Goal: Register for event/course

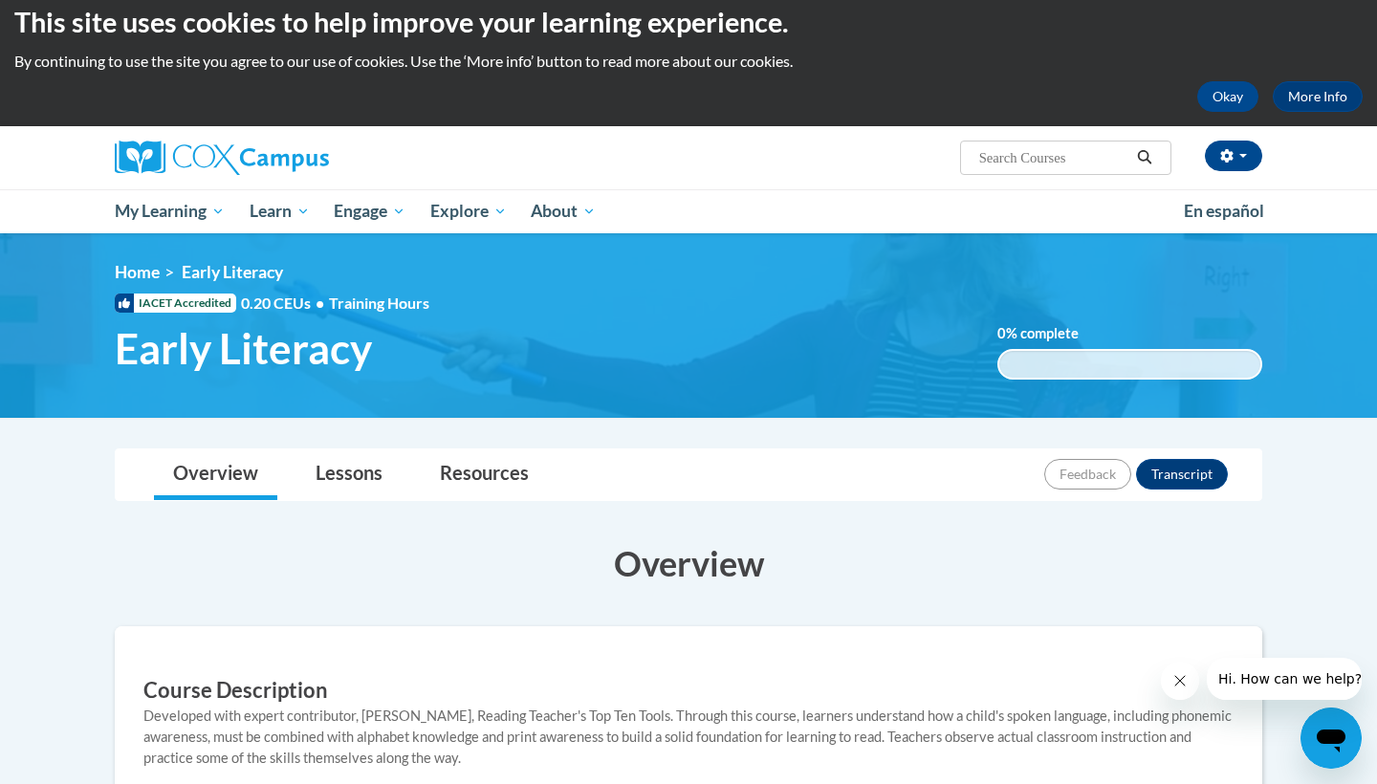
scroll to position [119, 0]
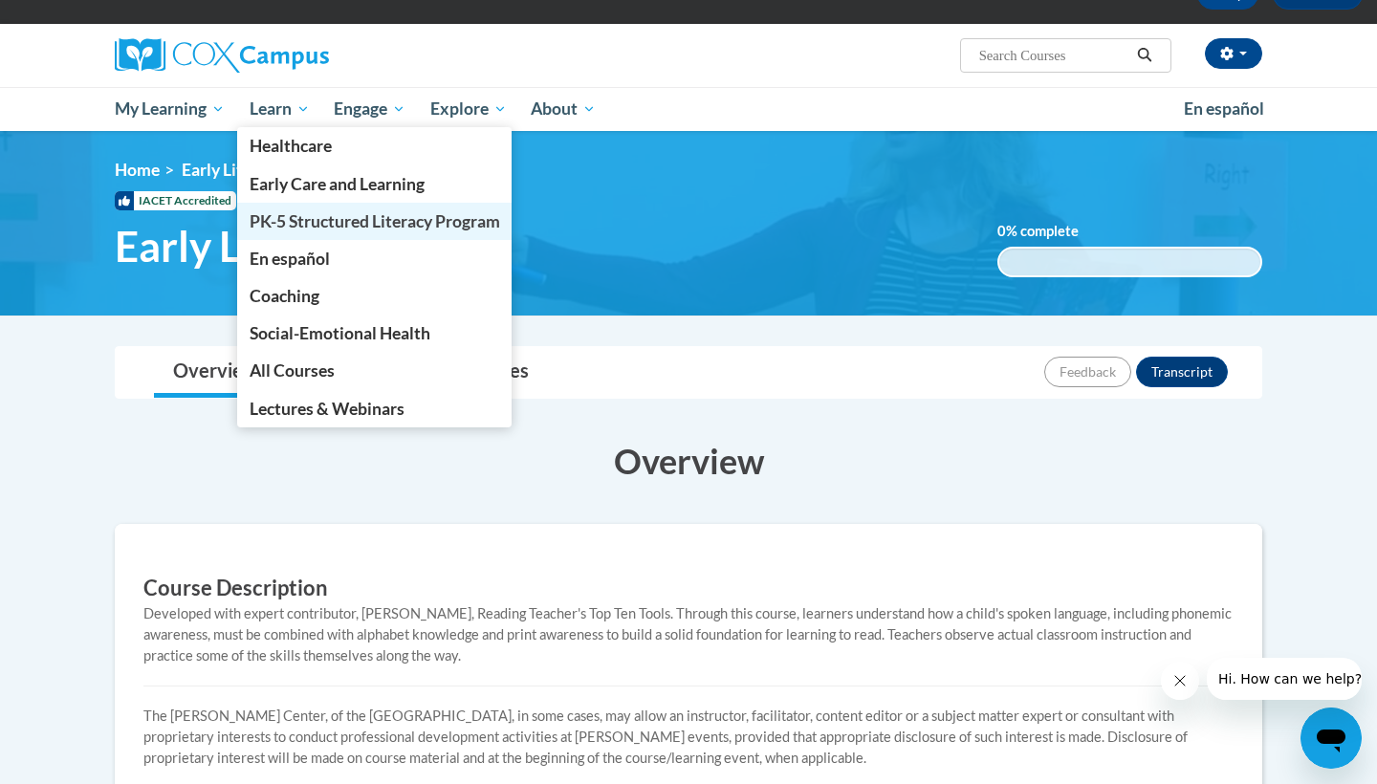
click at [291, 228] on span "PK-5 Structured Literacy Program" at bounding box center [375, 221] width 250 height 20
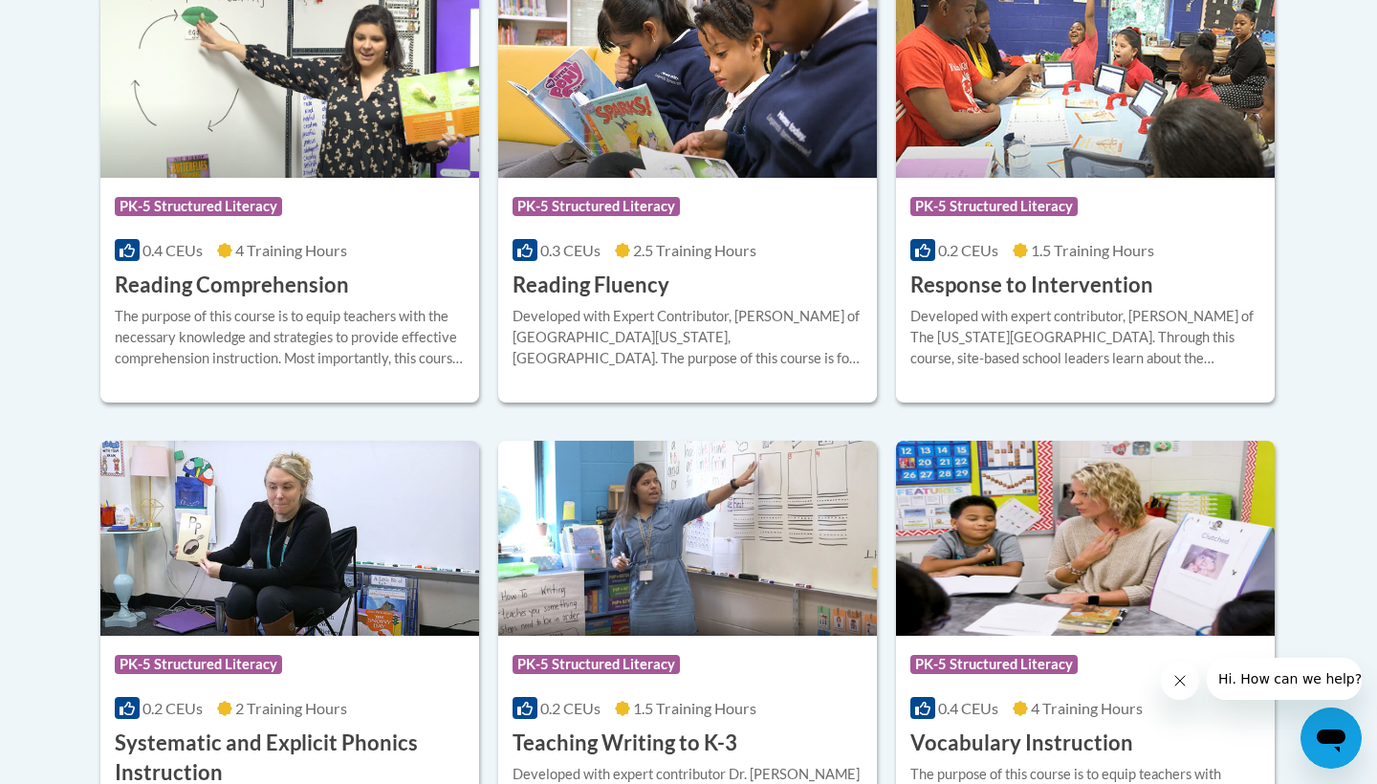
scroll to position [1748, 0]
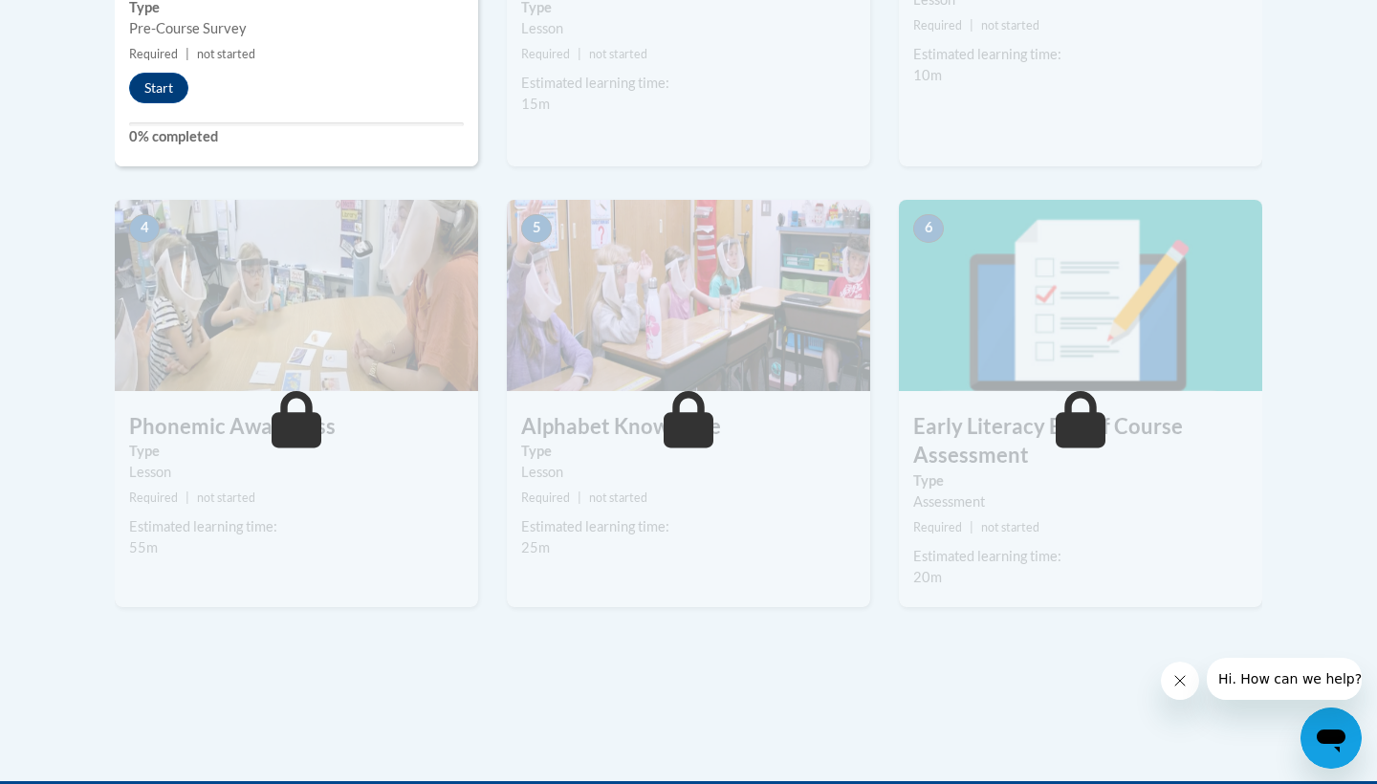
scroll to position [773, 0]
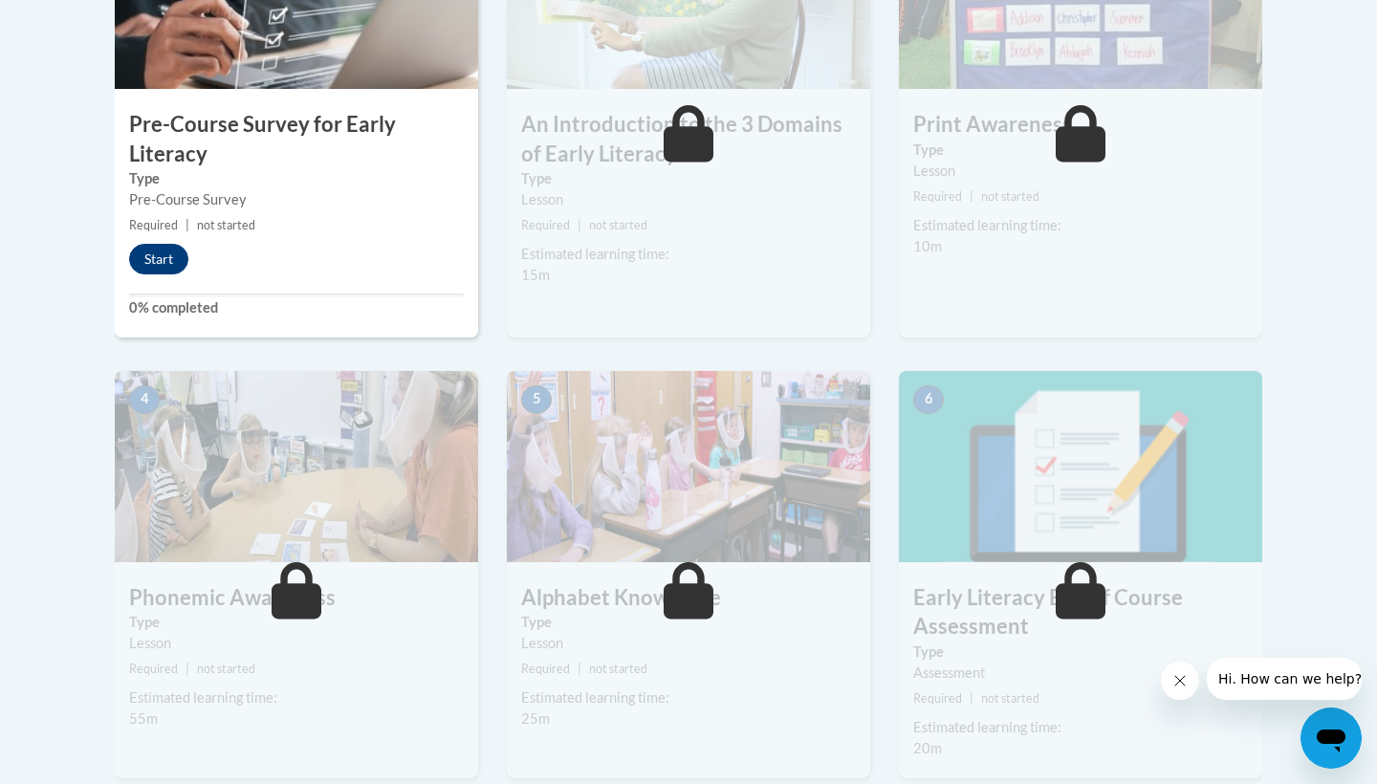
click at [161, 269] on button "Start" at bounding box center [158, 259] width 59 height 31
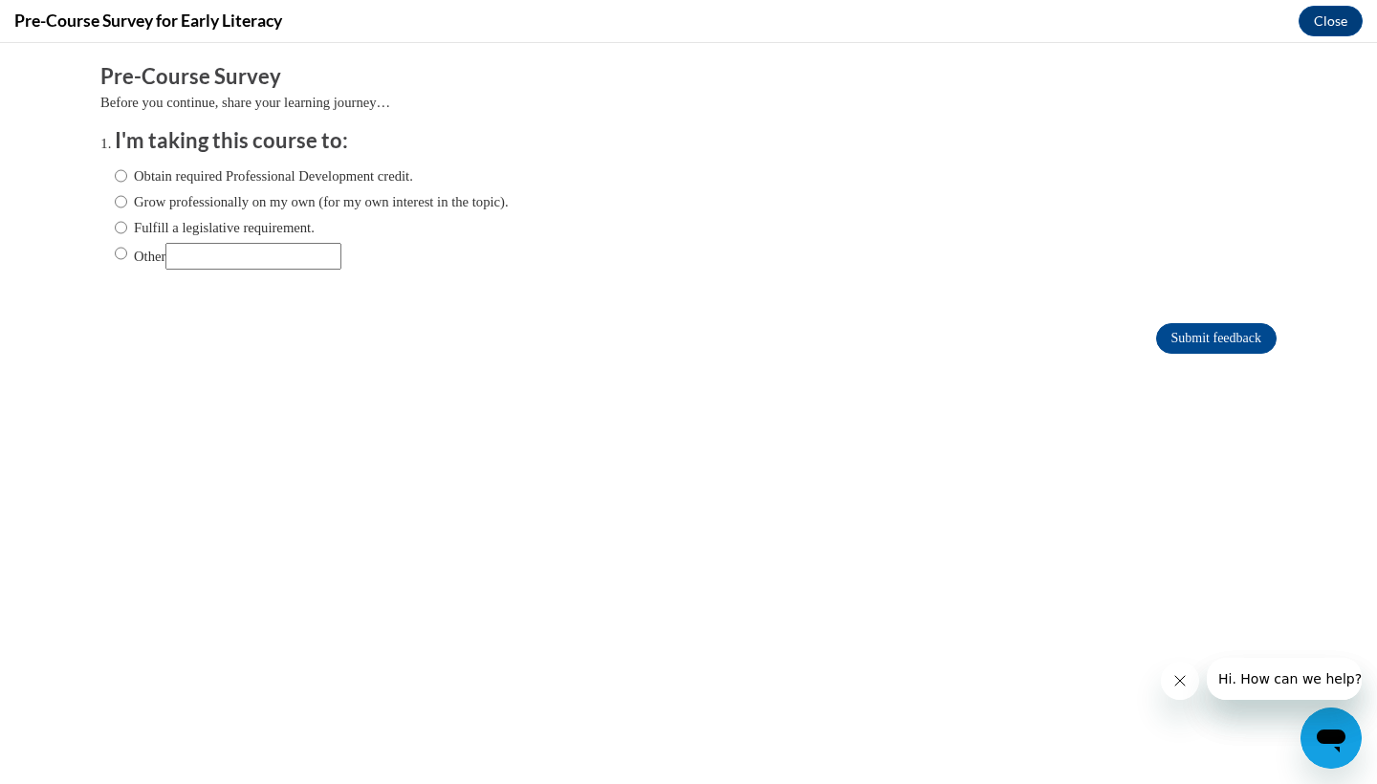
scroll to position [0, 0]
click at [139, 258] on label "Other" at bounding box center [228, 256] width 227 height 27
click at [127, 258] on input "Other" at bounding box center [121, 253] width 12 height 21
radio input "true"
click at [198, 263] on input "Other" at bounding box center [253, 256] width 176 height 27
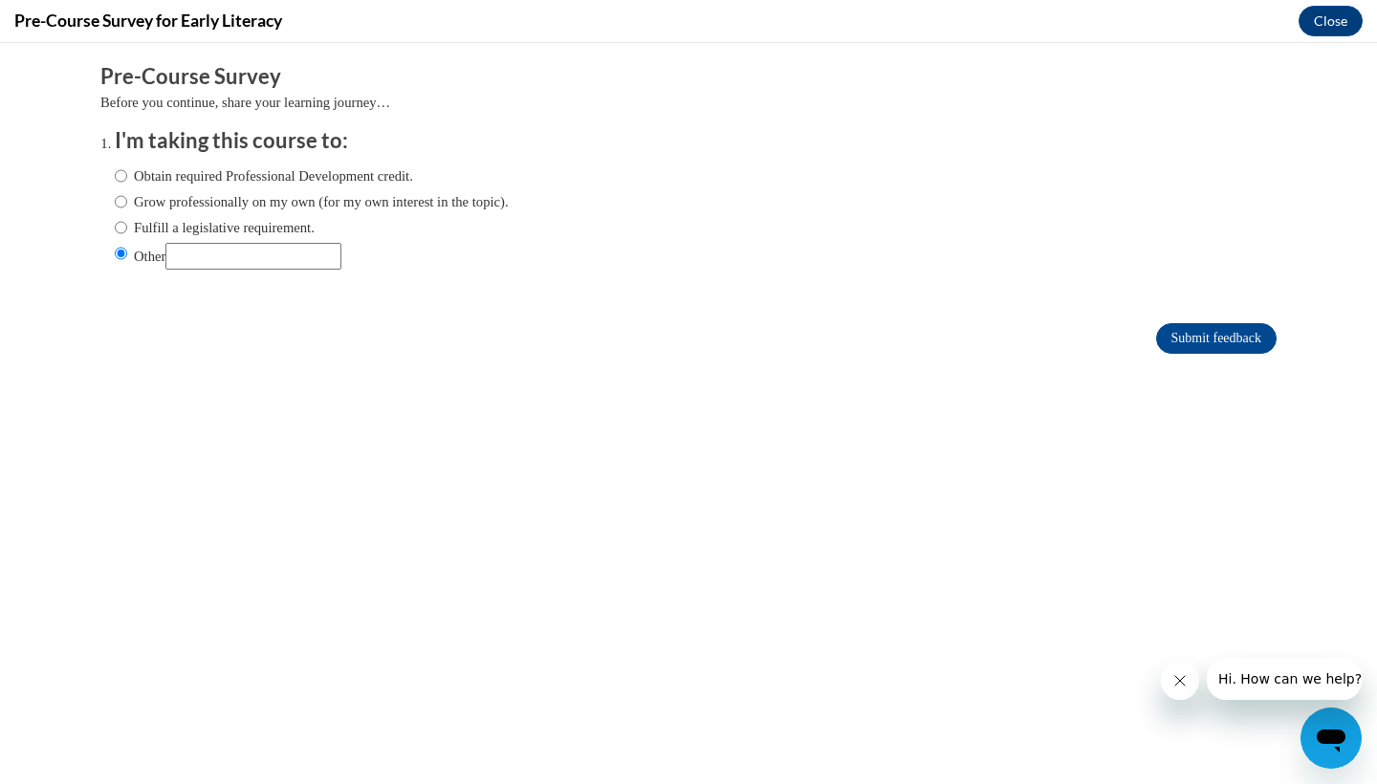
click at [128, 206] on label "Grow professionally on my own (for my own interest in the topic)." at bounding box center [312, 201] width 394 height 21
click at [127, 206] on input "Grow professionally on my own (for my own interest in the topic)." at bounding box center [121, 201] width 12 height 21
radio input "true"
click at [1179, 342] on input "Submit feedback" at bounding box center [1216, 338] width 120 height 31
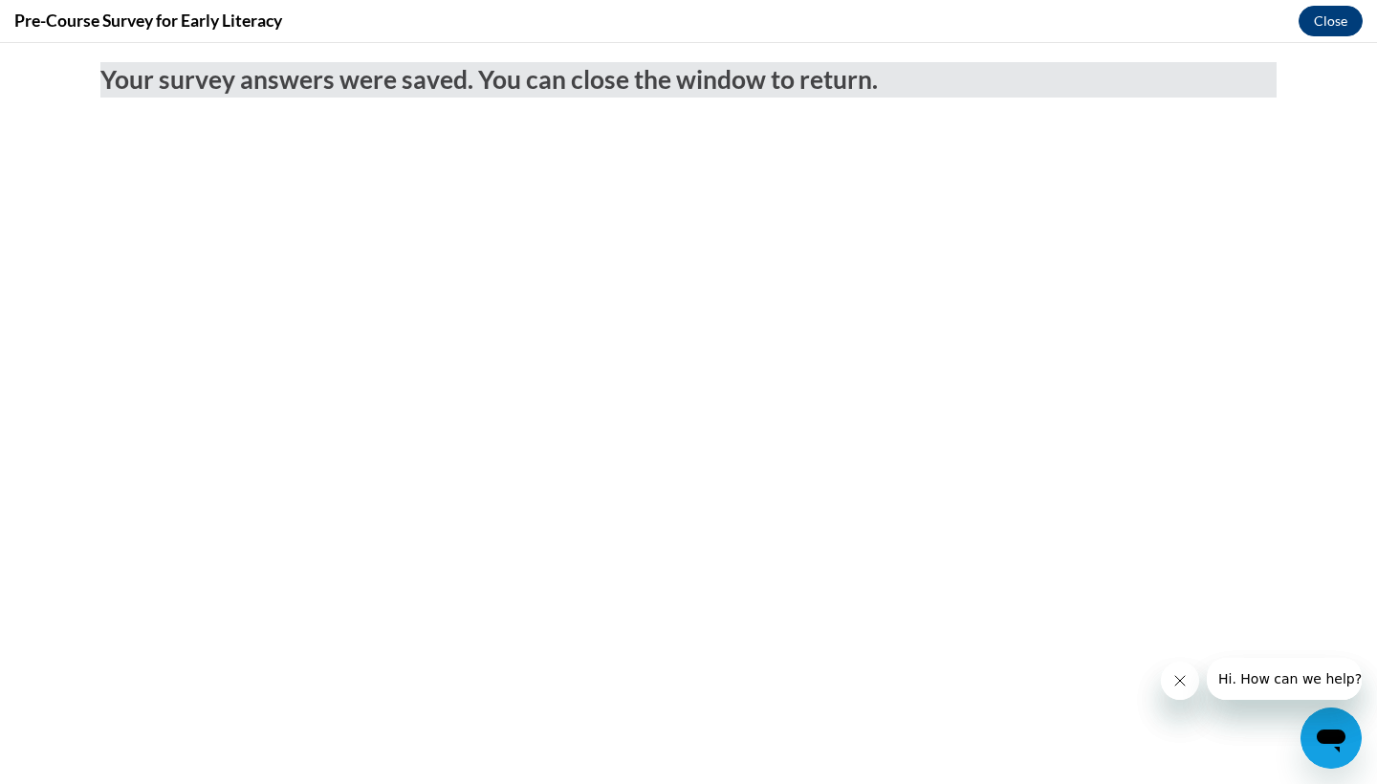
click at [1336, 16] on button "Close" at bounding box center [1330, 21] width 64 height 31
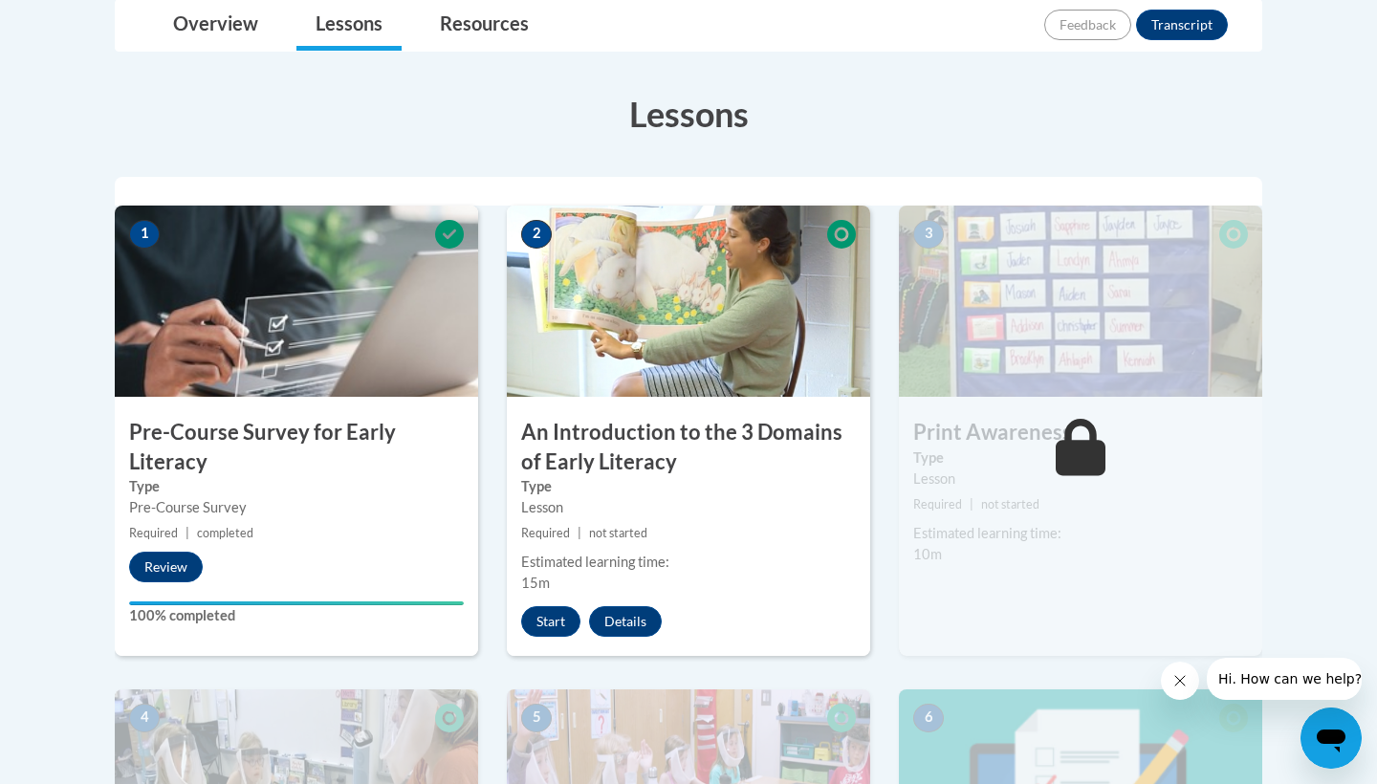
scroll to position [471, 0]
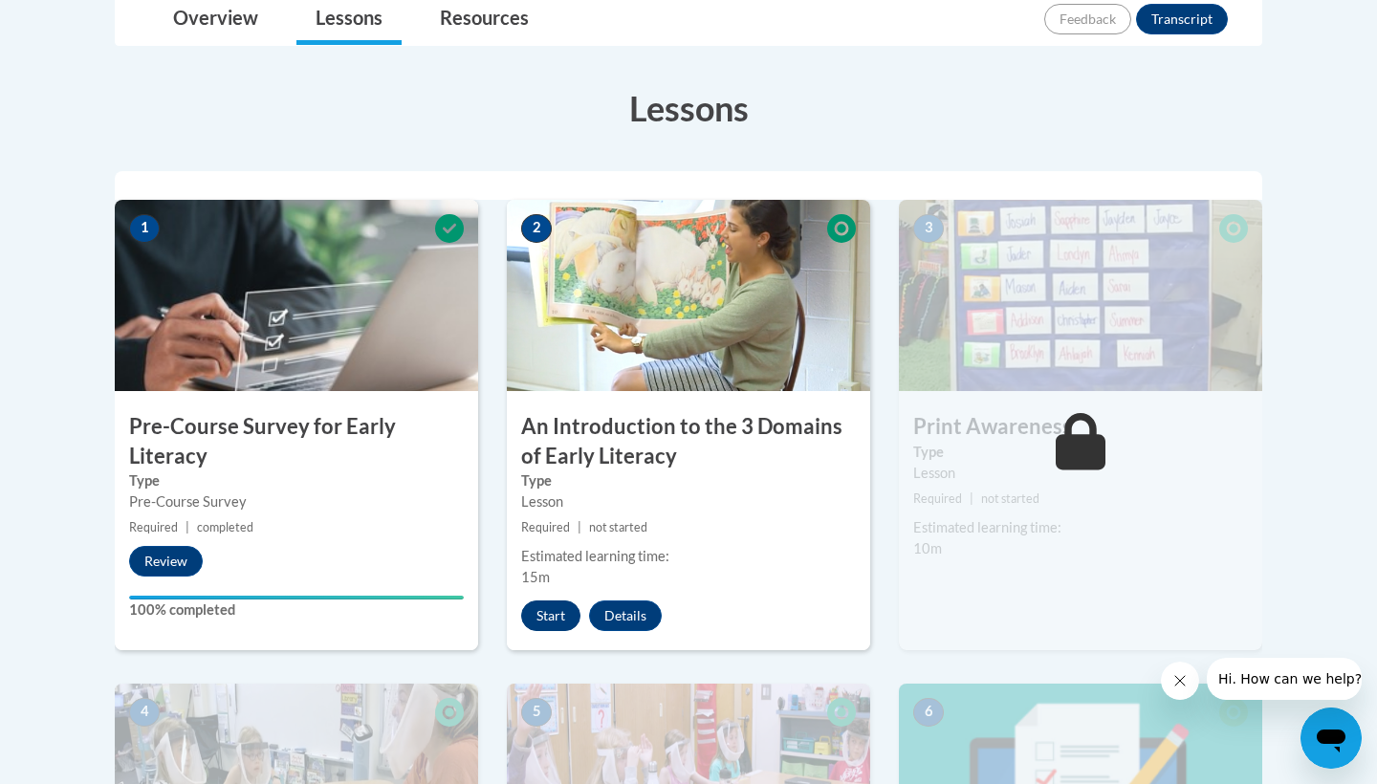
click at [552, 620] on button "Start" at bounding box center [550, 615] width 59 height 31
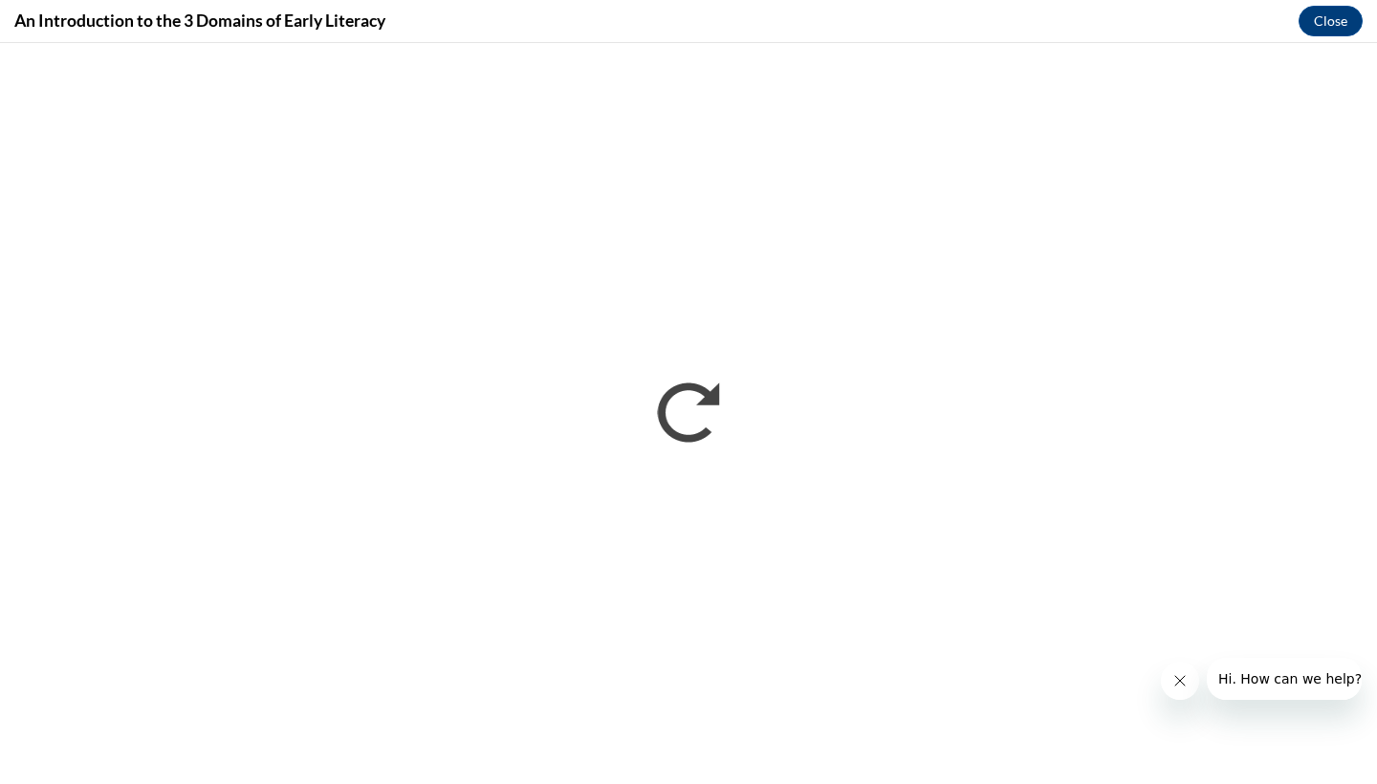
scroll to position [0, 0]
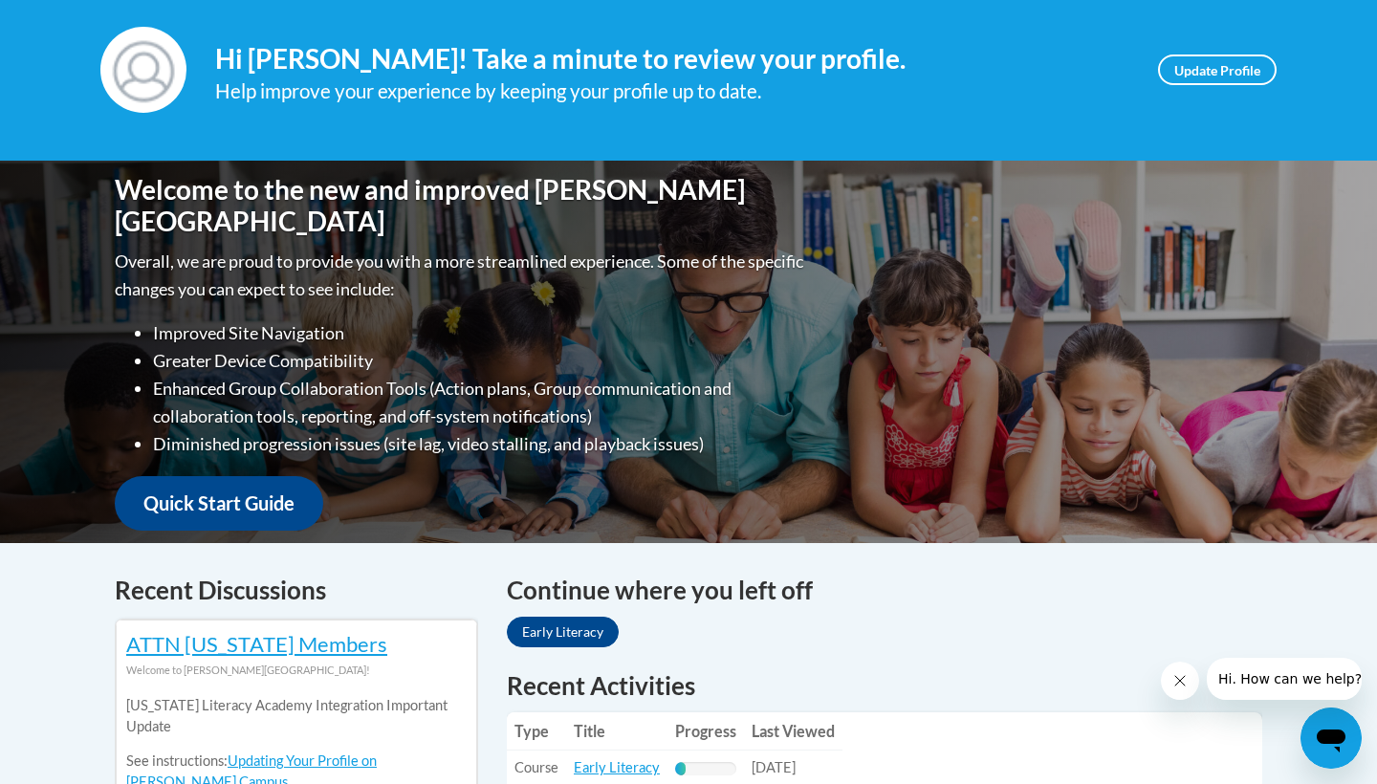
scroll to position [421, 0]
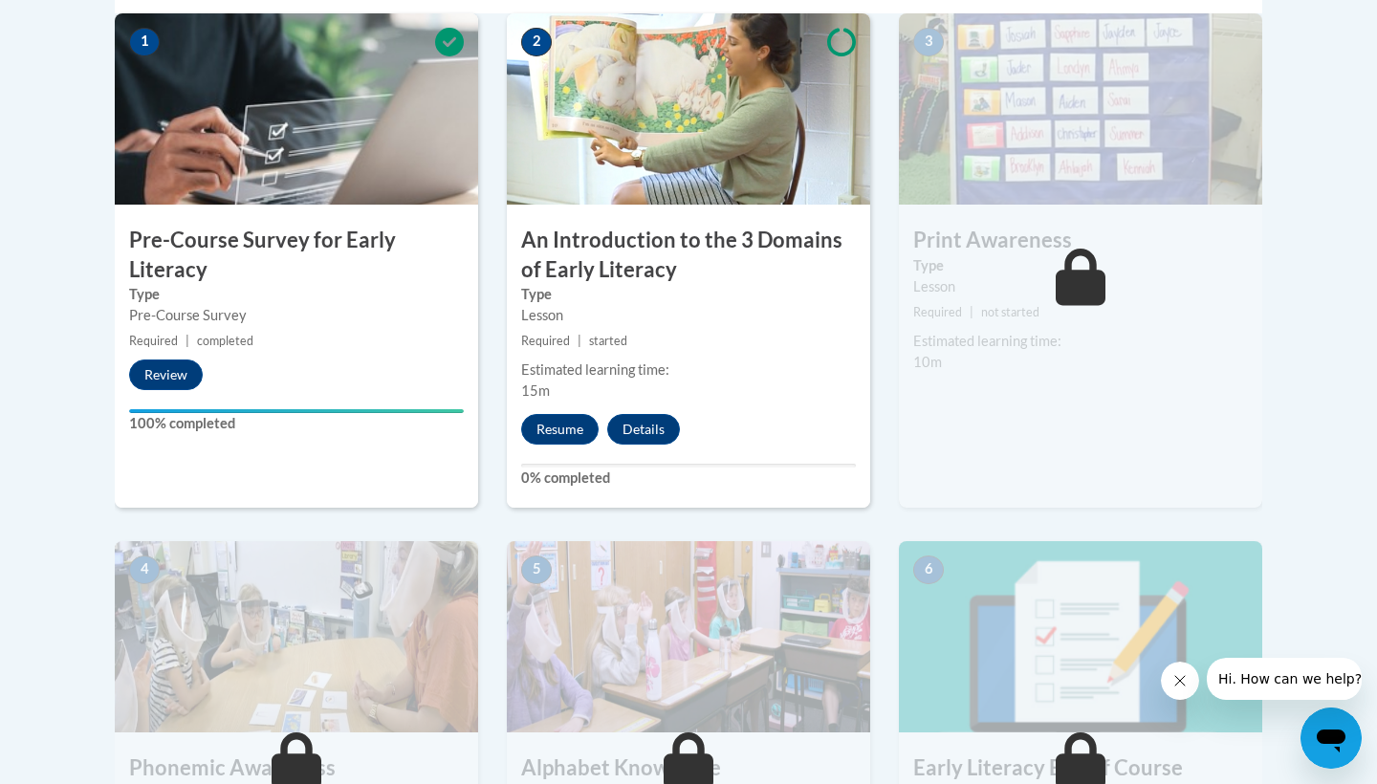
scroll to position [662, 0]
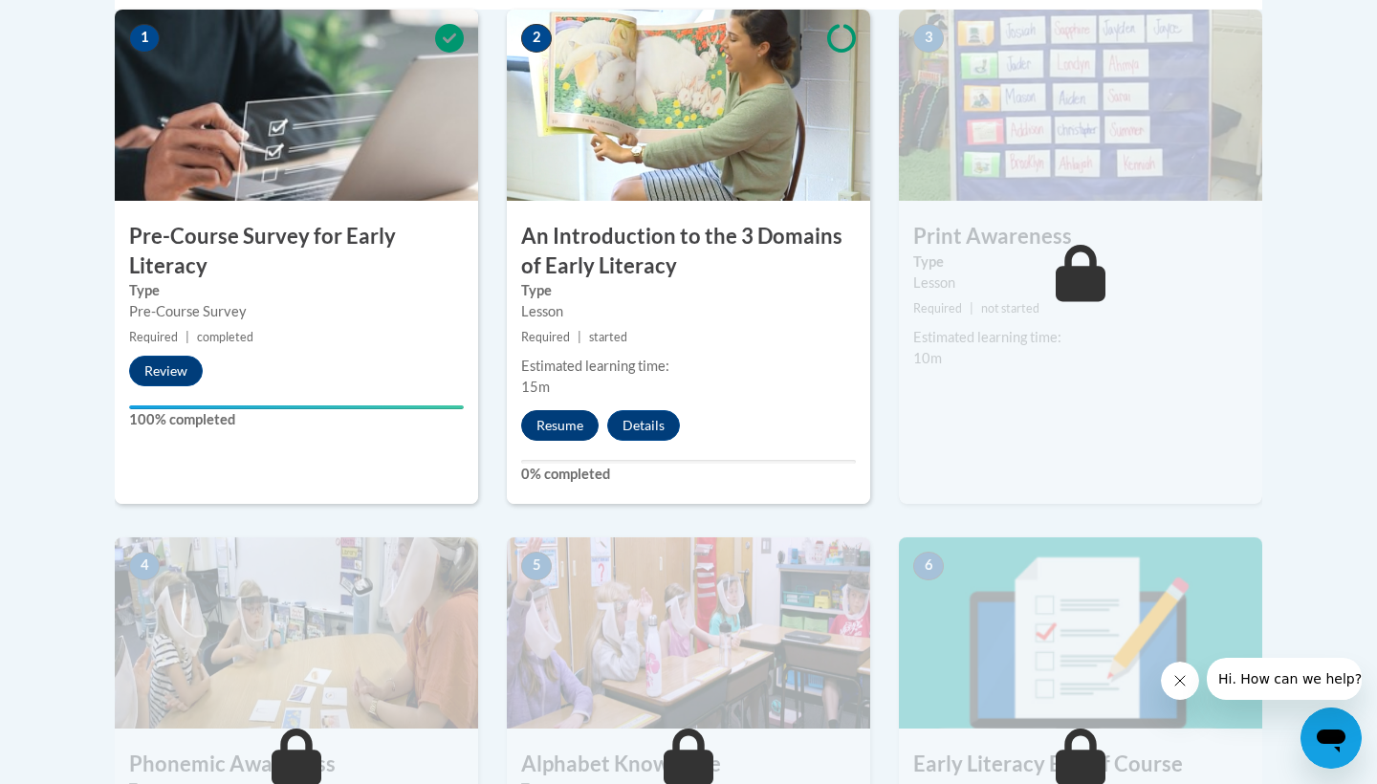
click at [567, 421] on button "Resume" at bounding box center [559, 425] width 77 height 31
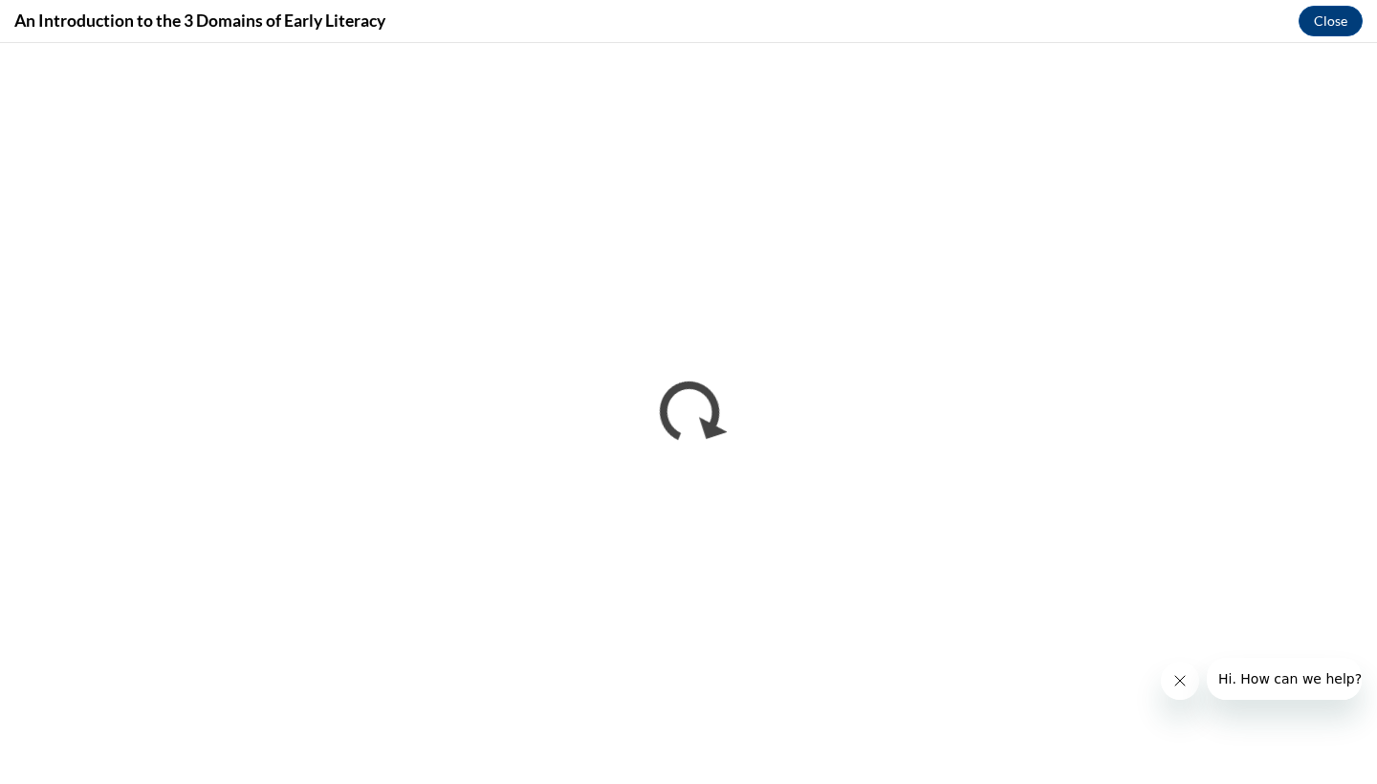
scroll to position [0, 0]
click at [1169, 678] on button "Close message from company" at bounding box center [1180, 681] width 38 height 38
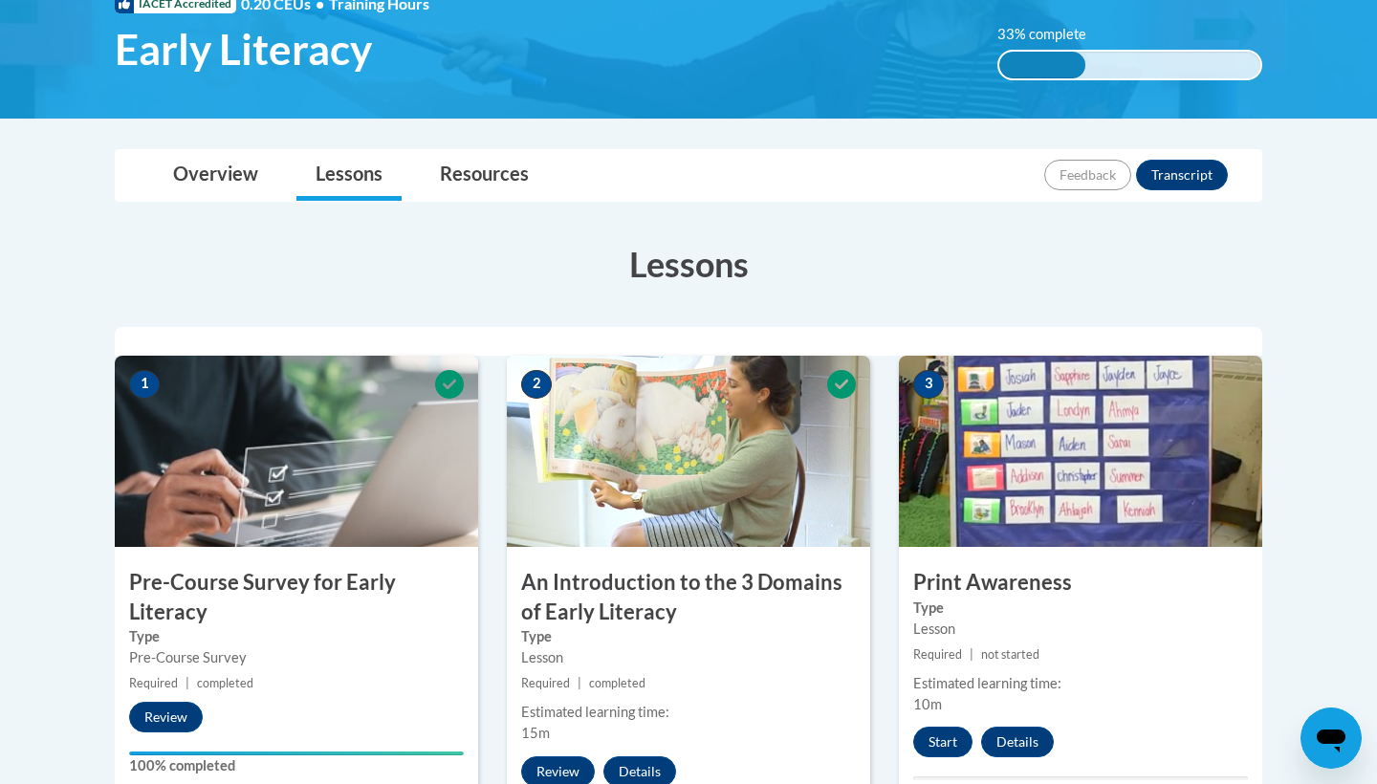
scroll to position [424, 0]
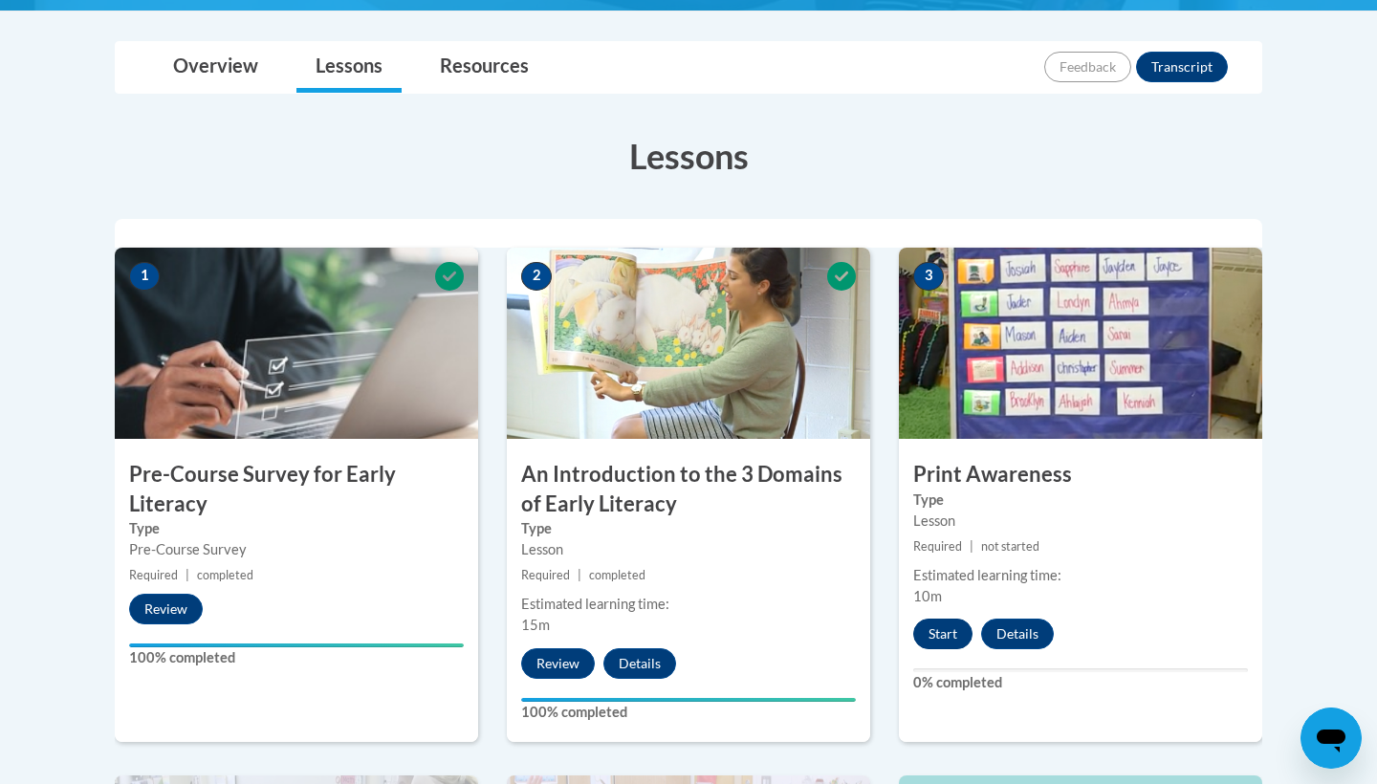
click at [946, 643] on button "Start" at bounding box center [942, 634] width 59 height 31
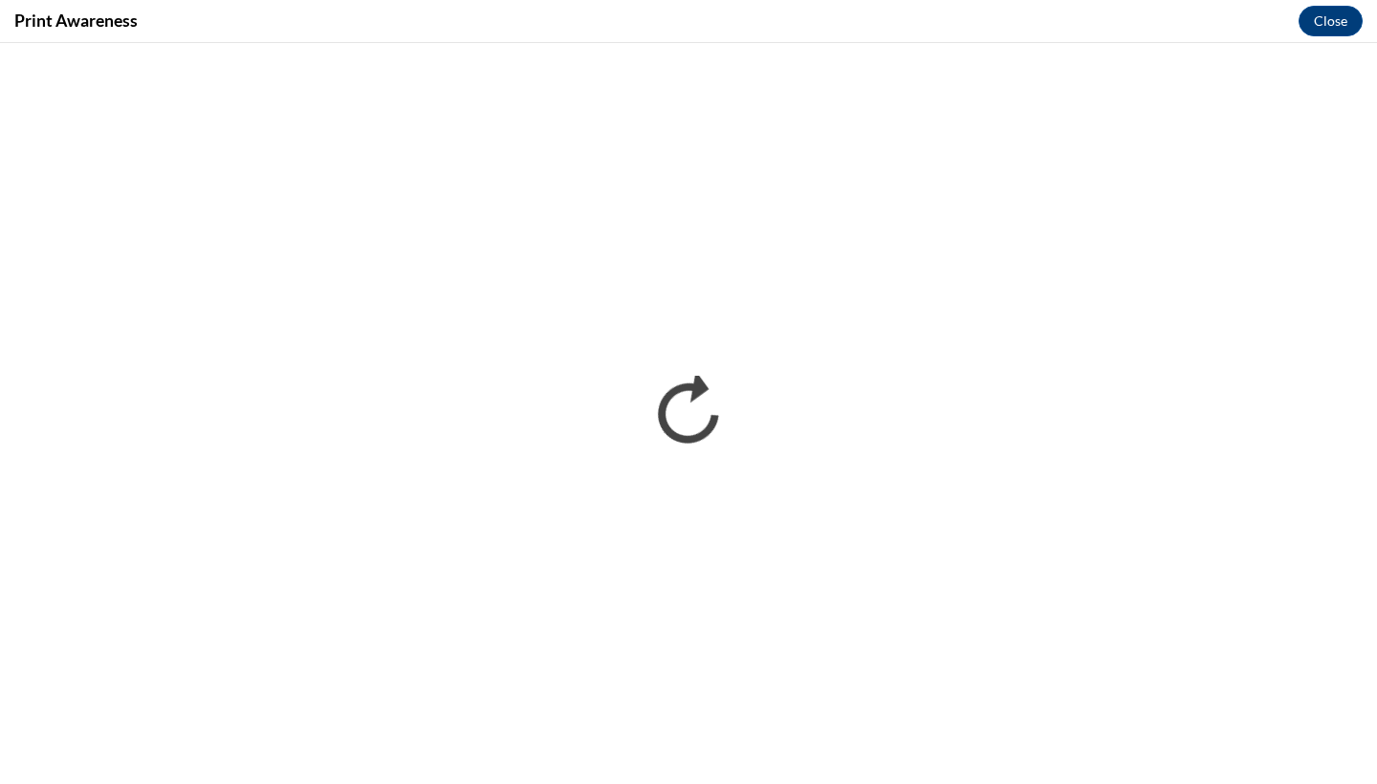
scroll to position [0, 0]
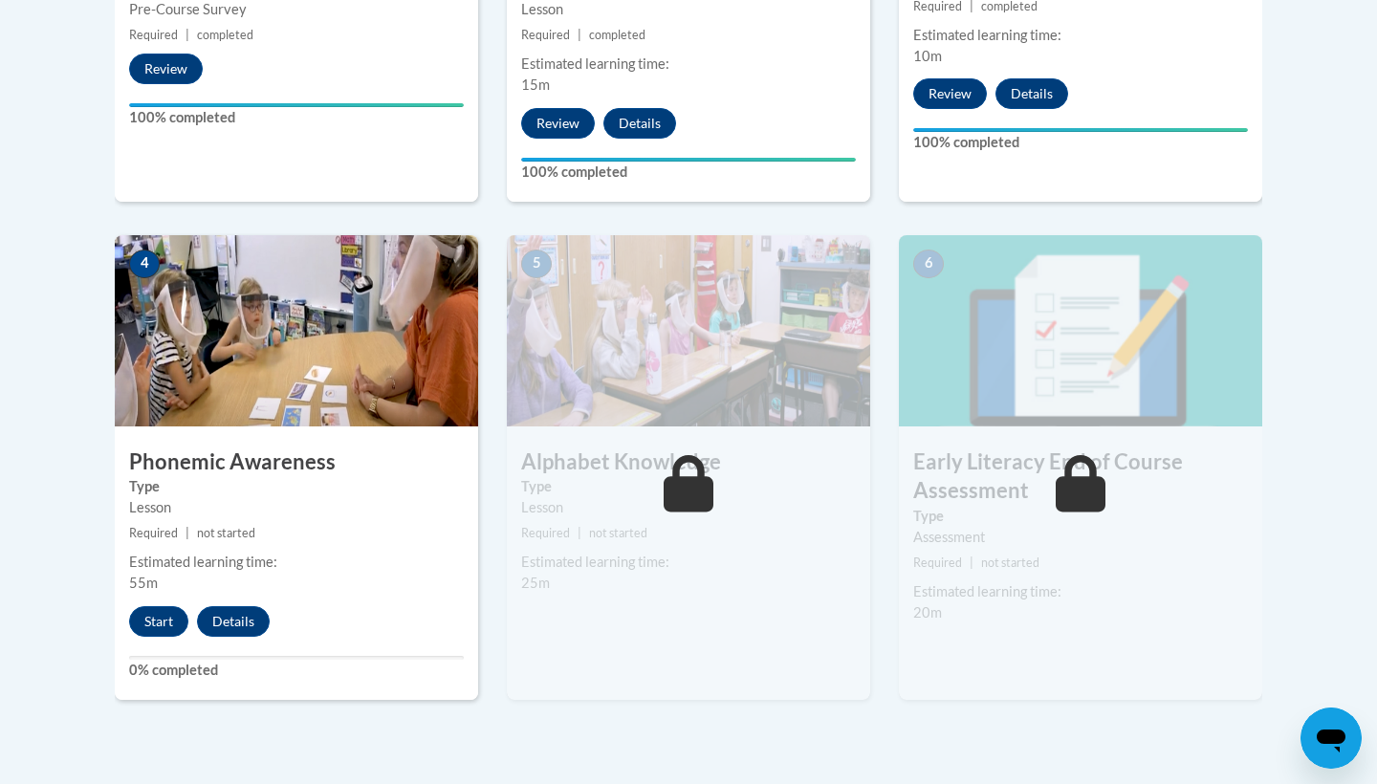
scroll to position [966, 0]
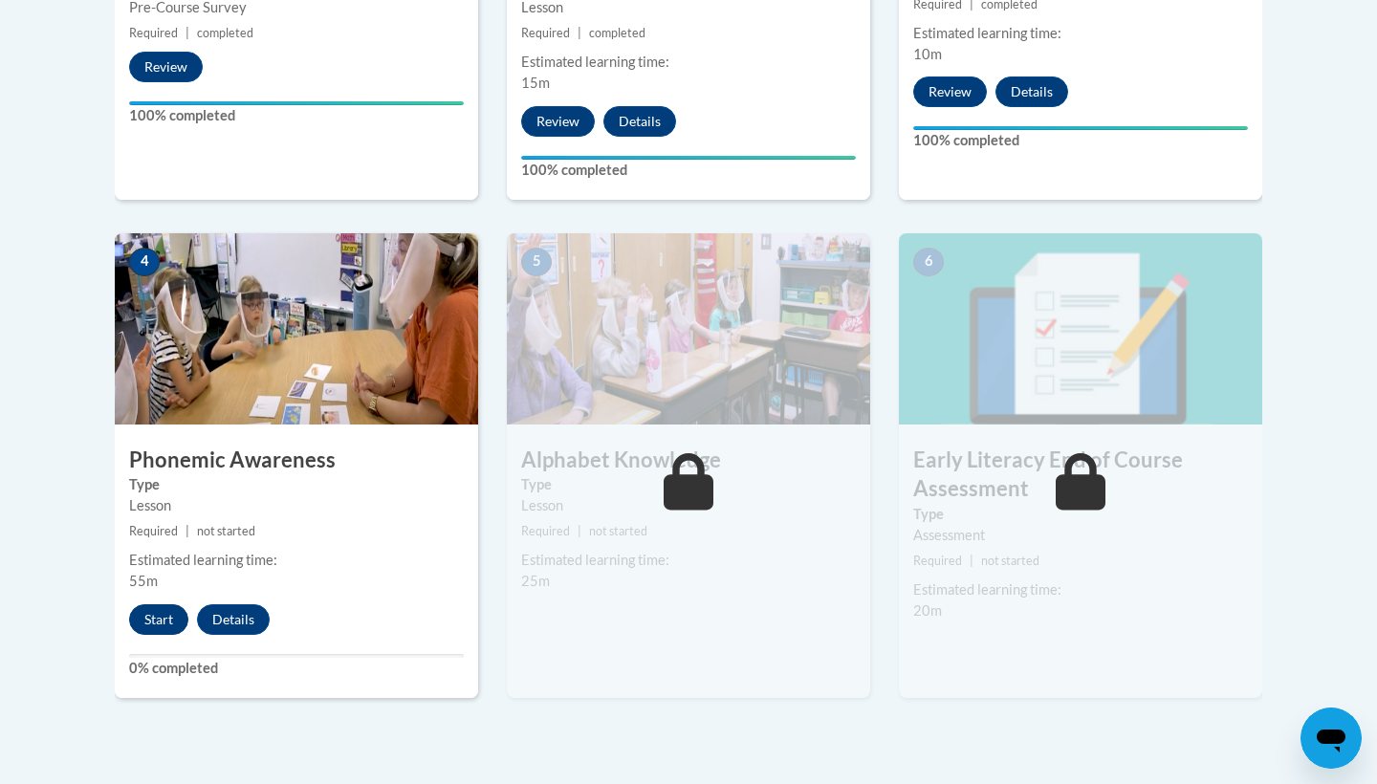
click at [150, 615] on button "Start" at bounding box center [158, 619] width 59 height 31
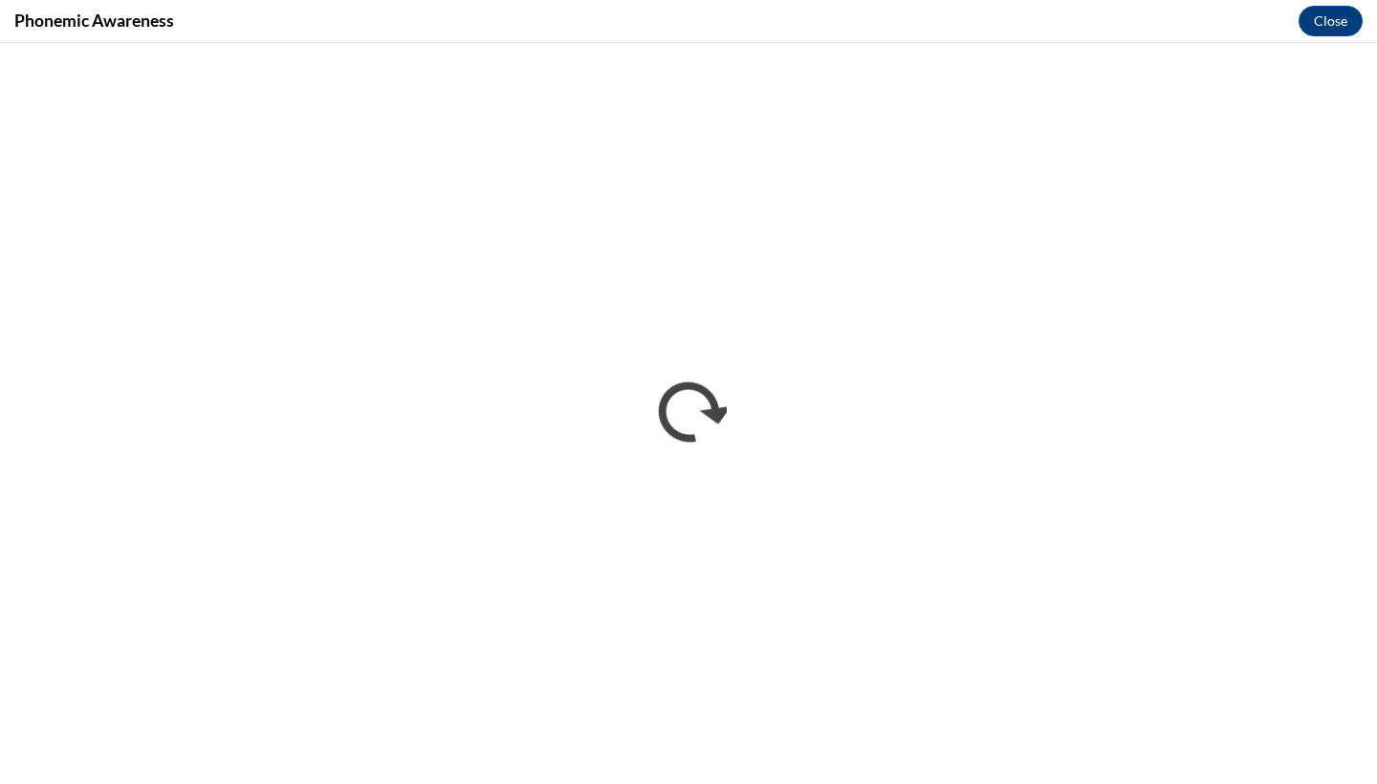
scroll to position [0, 0]
